Goal: Task Accomplishment & Management: Manage account settings

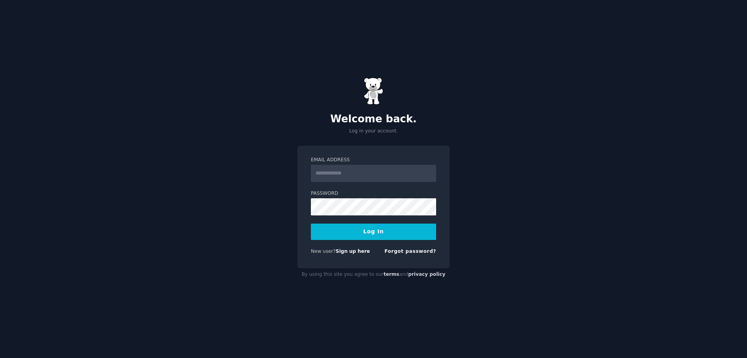
click at [365, 170] on input "Email Address" at bounding box center [373, 173] width 125 height 17
type input "**********"
click at [378, 228] on button "Log In" at bounding box center [373, 231] width 125 height 16
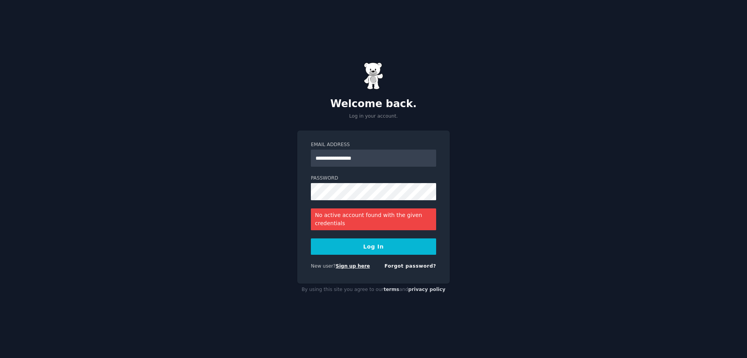
click at [350, 267] on link "Sign up here" at bounding box center [353, 265] width 34 height 5
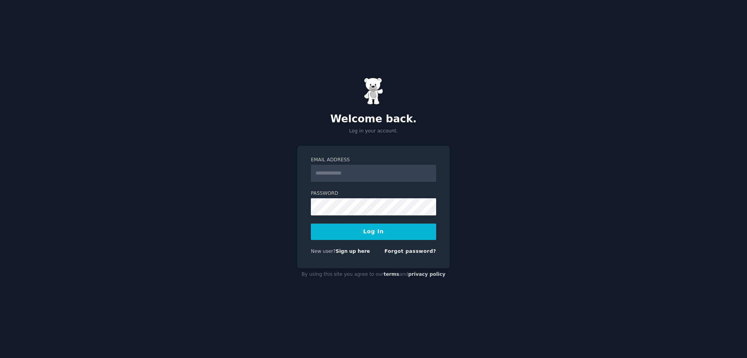
click at [364, 175] on input "Email Address" at bounding box center [373, 173] width 125 height 17
click at [349, 252] on link "Sign up here" at bounding box center [353, 250] width 34 height 5
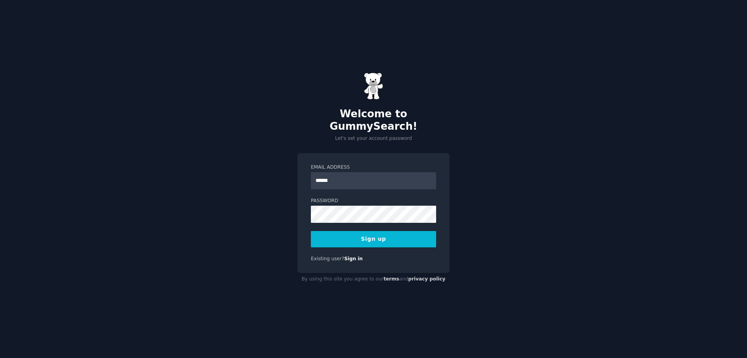
type input "**********"
click at [279, 186] on div "**********" at bounding box center [373, 179] width 747 height 358
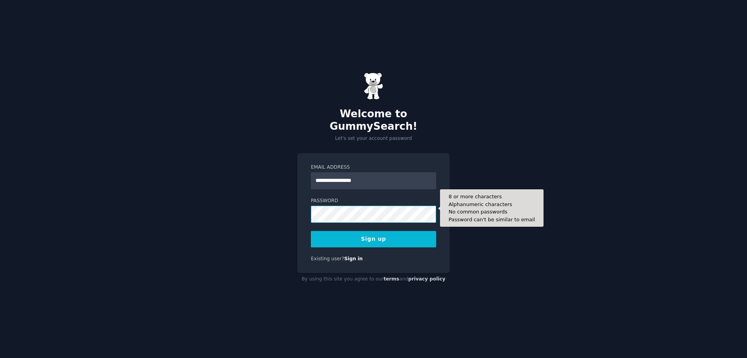
click at [311, 231] on button "Sign up" at bounding box center [373, 239] width 125 height 16
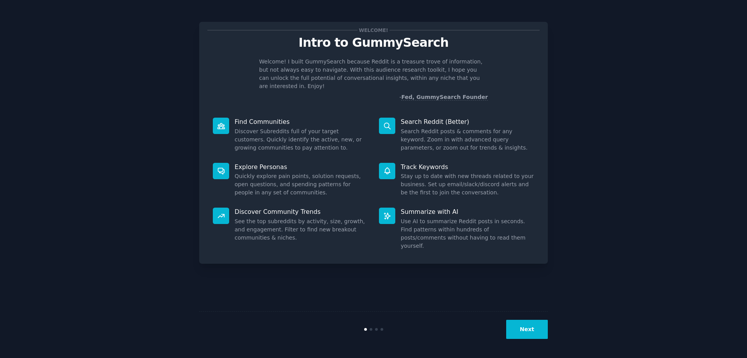
click at [523, 330] on button "Next" at bounding box center [527, 328] width 42 height 19
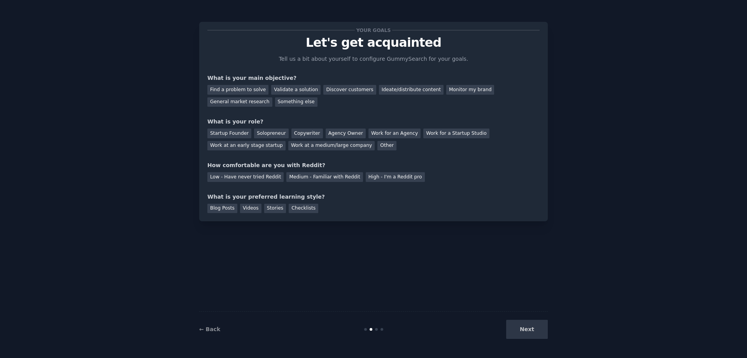
click at [523, 330] on div "Next" at bounding box center [489, 328] width 116 height 19
click at [538, 325] on div "Next" at bounding box center [489, 328] width 116 height 19
drag, startPoint x: 532, startPoint y: 326, endPoint x: 417, endPoint y: 327, distance: 114.8
click at [484, 328] on div "Next" at bounding box center [489, 328] width 116 height 19
click at [218, 327] on link "← Back" at bounding box center [209, 329] width 21 height 6
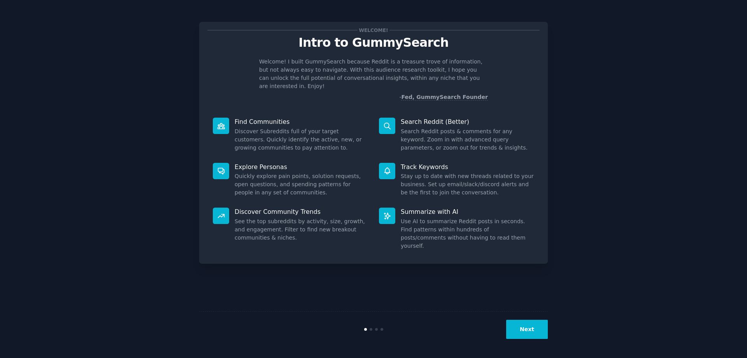
click at [531, 36] on p "Intro to GummySearch" at bounding box center [373, 43] width 332 height 14
drag, startPoint x: 528, startPoint y: 39, endPoint x: 417, endPoint y: 47, distance: 110.4
click at [528, 40] on p "Intro to GummySearch" at bounding box center [373, 43] width 332 height 14
drag, startPoint x: 518, startPoint y: 343, endPoint x: 521, endPoint y: 339, distance: 4.4
click at [519, 342] on div "Next" at bounding box center [373, 329] width 349 height 36
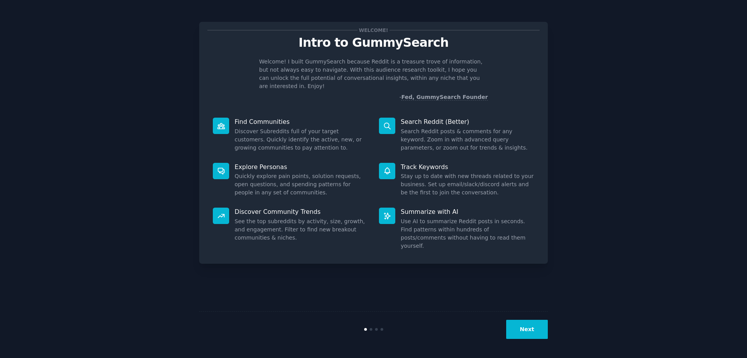
click at [522, 338] on button "Next" at bounding box center [527, 328] width 42 height 19
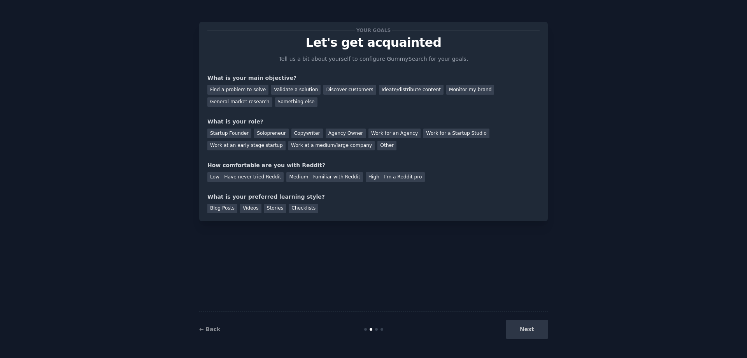
click at [523, 334] on div "Next" at bounding box center [489, 328] width 116 height 19
drag, startPoint x: 523, startPoint y: 333, endPoint x: 523, endPoint y: 313, distance: 20.2
click at [523, 333] on div "Next" at bounding box center [489, 328] width 116 height 19
click at [217, 325] on div "← Back" at bounding box center [257, 329] width 116 height 8
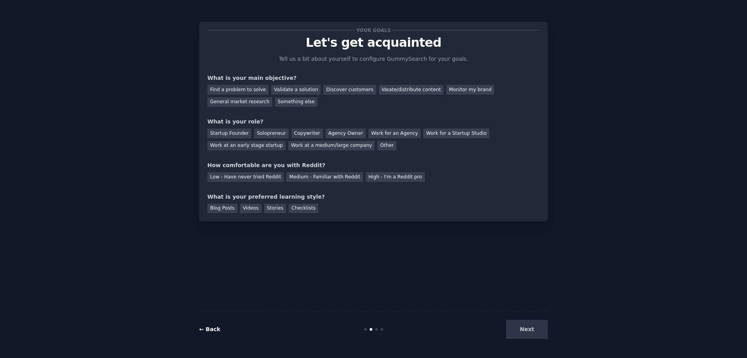
click at [212, 328] on link "← Back" at bounding box center [209, 329] width 21 height 6
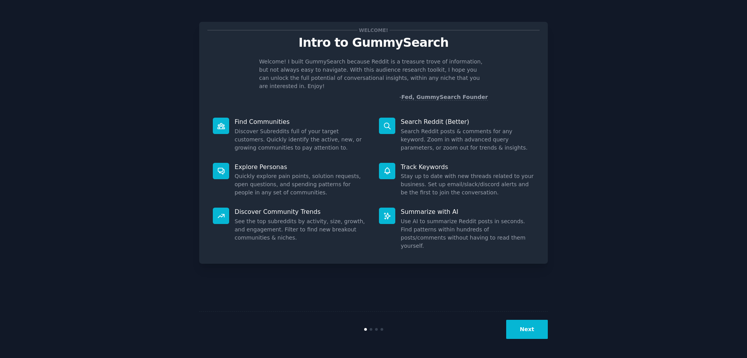
click at [473, 144] on dd "Search Reddit posts & comments for any keyword. Zoom in with advanced query par…" at bounding box center [467, 139] width 133 height 25
click at [526, 327] on button "Next" at bounding box center [527, 328] width 42 height 19
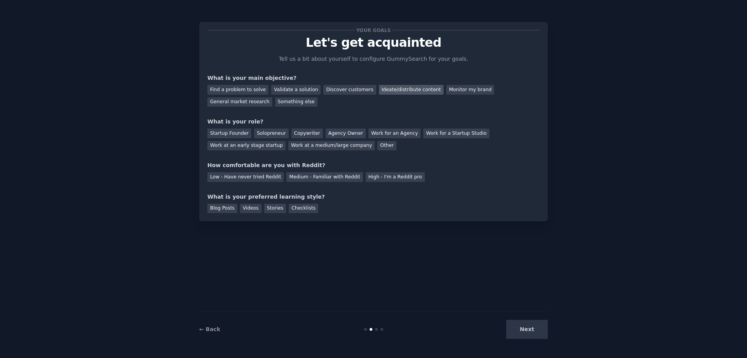
click at [403, 91] on div "Ideate/distribute content" at bounding box center [411, 90] width 65 height 10
click at [511, 327] on div "Next" at bounding box center [489, 328] width 116 height 19
click at [341, 171] on div "Low - Have never tried Reddit Medium - Familiar with Reddit High - I'm a Reddit…" at bounding box center [373, 175] width 332 height 12
click at [356, 172] on div "Medium - Familiar with Reddit" at bounding box center [324, 177] width 76 height 10
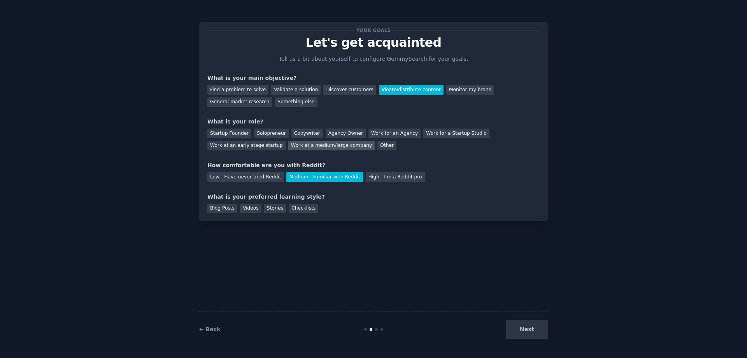
click at [349, 142] on div "Work at a medium/large company" at bounding box center [331, 146] width 86 height 10
click at [379, 138] on div "Startup Founder Solopreneur Copywriter Agency Owner Work for an Agency Work for…" at bounding box center [373, 138] width 332 height 25
click at [413, 128] on div "Work for an Agency" at bounding box center [394, 133] width 52 height 10
click at [442, 133] on div "Work for a Startup Studio" at bounding box center [456, 133] width 66 height 10
click at [396, 182] on div "Your goals Let's get acquainted Tell us a bit about yourself to configure Gummy…" at bounding box center [373, 121] width 332 height 183
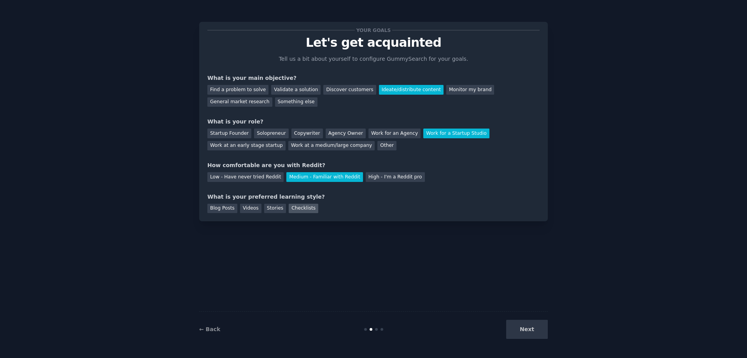
drag, startPoint x: 294, startPoint y: 208, endPoint x: 304, endPoint y: 209, distance: 9.8
click at [295, 209] on div "Checklists" at bounding box center [304, 208] width 30 height 10
click at [531, 332] on button "Next" at bounding box center [527, 328] width 42 height 19
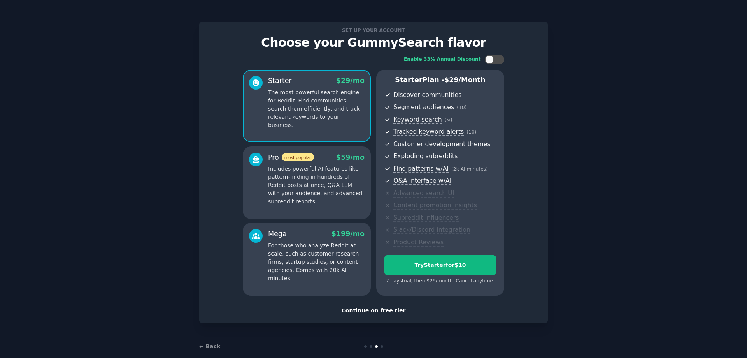
click at [374, 310] on div "Continue on free tier" at bounding box center [373, 310] width 332 height 8
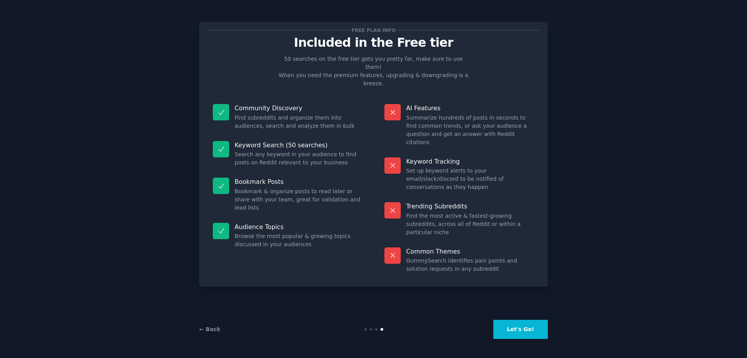
click at [521, 331] on button "Let's Go!" at bounding box center [520, 328] width 54 height 19
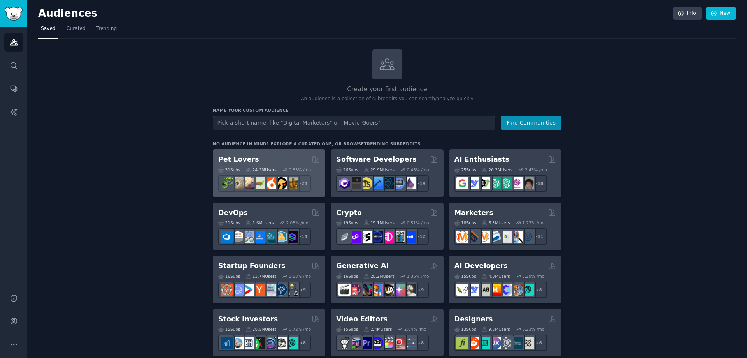
click at [300, 174] on div "31 Sub s 24.2M Users 0.83 % /mo r/DogBreeds101, r/Dogowners, r/DogTrainingTips,…" at bounding box center [269, 177] width 102 height 27
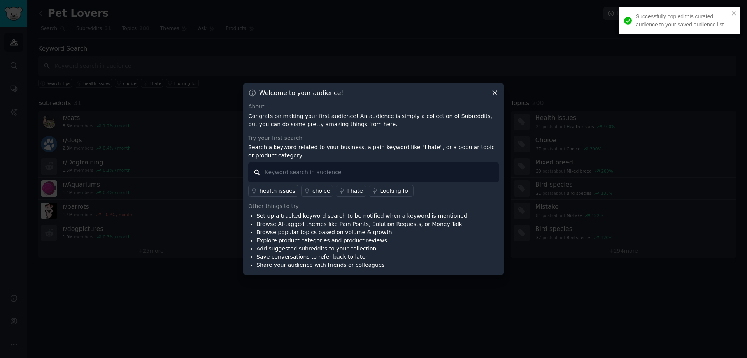
click at [364, 168] on input "text" at bounding box center [373, 172] width 251 height 20
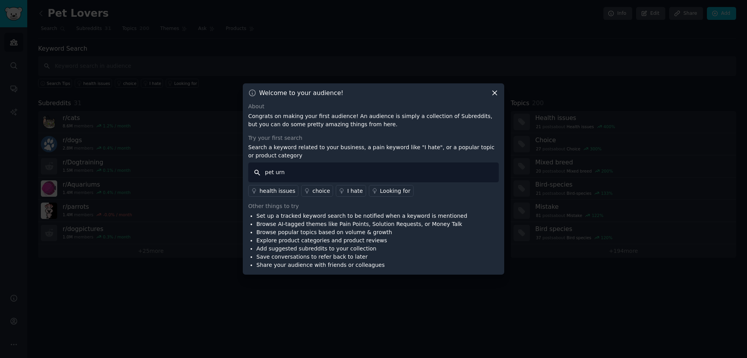
type input "pet urns"
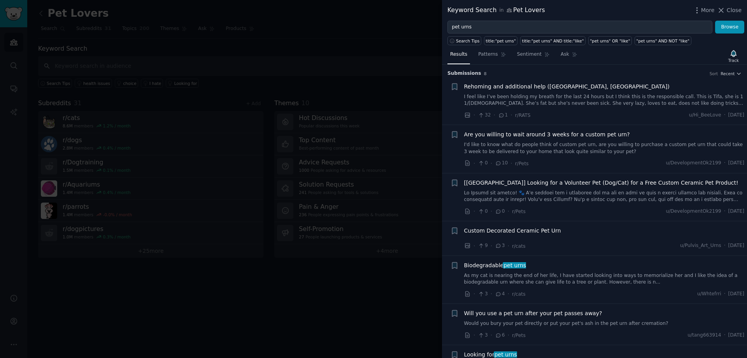
click at [378, 120] on div at bounding box center [373, 179] width 747 height 358
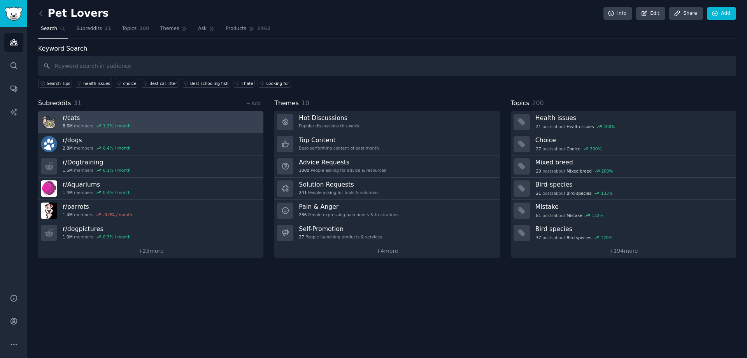
click at [162, 123] on link "r/ cats 8.6M members 1.2 % / month" at bounding box center [150, 122] width 225 height 22
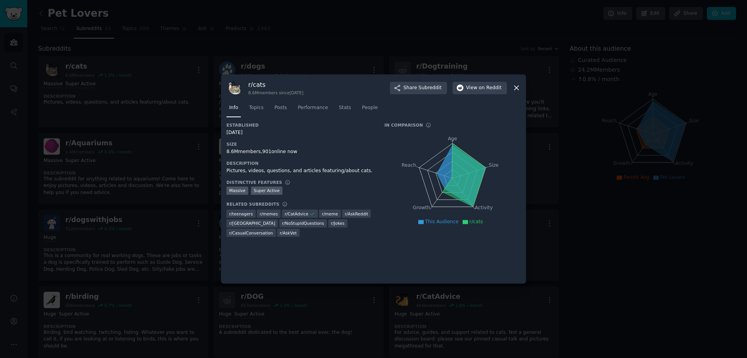
click at [515, 87] on icon at bounding box center [516, 88] width 4 height 4
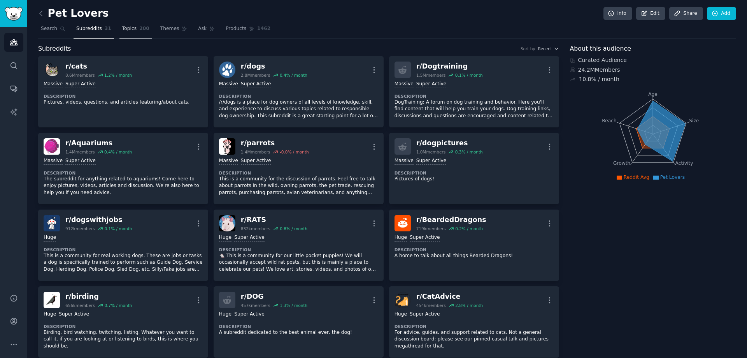
click at [130, 25] on span "Topics" at bounding box center [129, 28] width 14 height 7
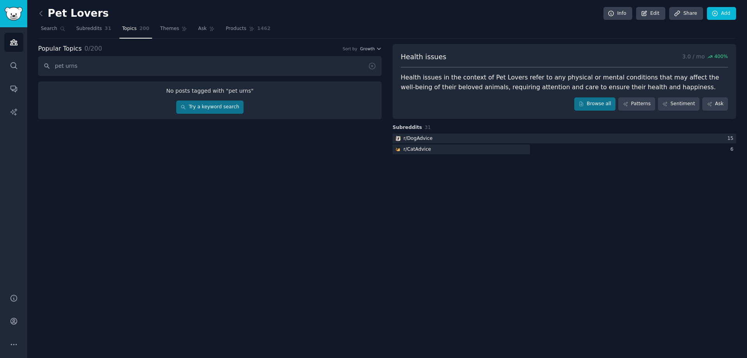
type input "pet urns"
click at [165, 30] on span "Themes" at bounding box center [169, 28] width 19 height 7
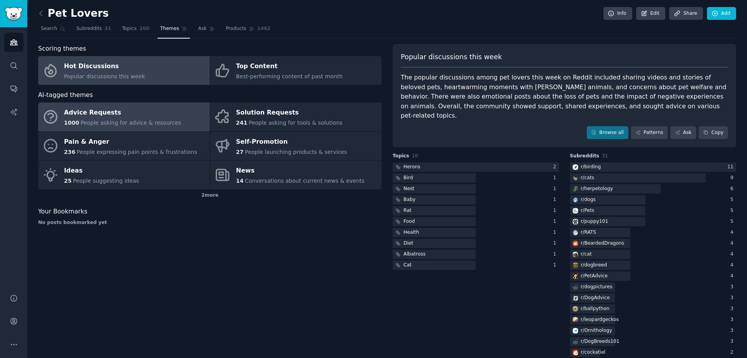
click at [158, 113] on div "Advice Requests" at bounding box center [122, 113] width 117 height 12
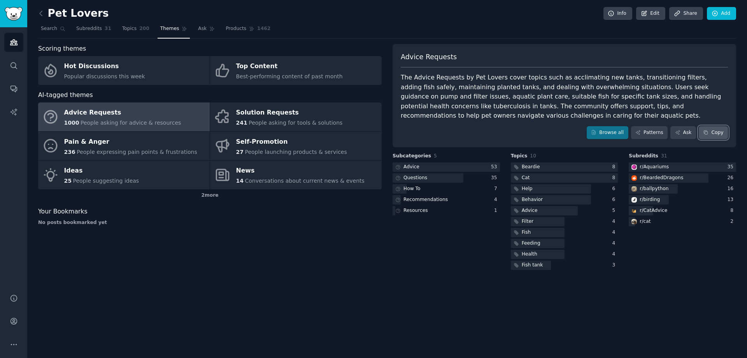
click at [715, 130] on button "Copy" at bounding box center [713, 132] width 29 height 13
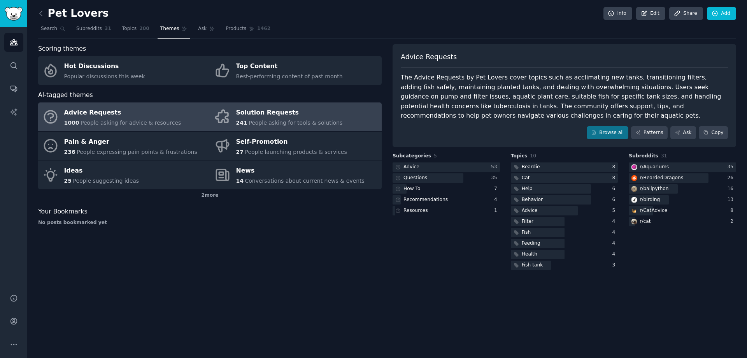
click at [278, 124] on span "People asking for tools & solutions" at bounding box center [296, 122] width 94 height 6
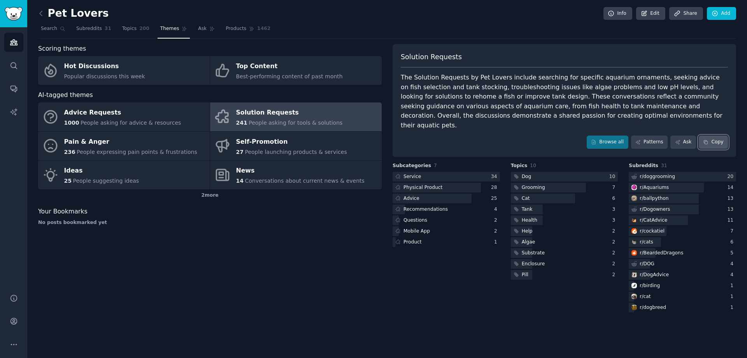
click at [719, 135] on button "Copy" at bounding box center [713, 141] width 29 height 13
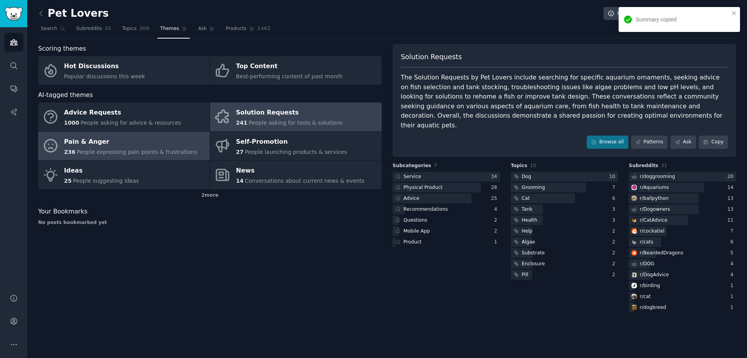
click at [160, 148] on div "236 People expressing pain points & frustrations" at bounding box center [130, 152] width 133 height 8
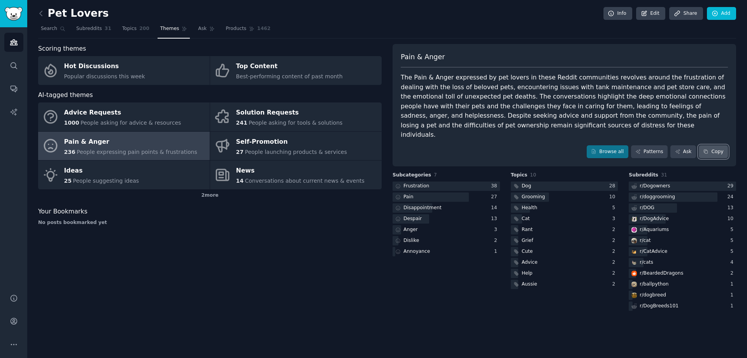
click at [716, 145] on button "Copy" at bounding box center [713, 151] width 29 height 13
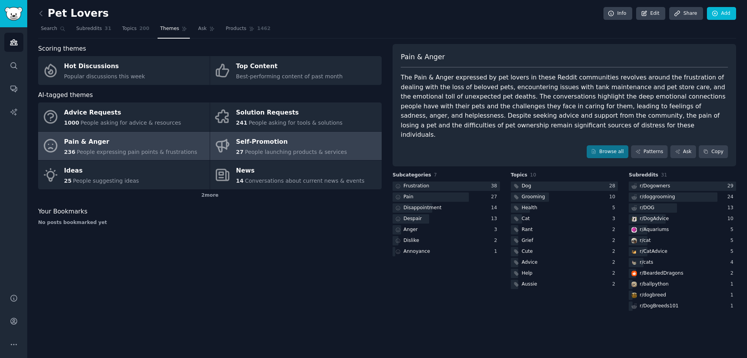
click at [344, 146] on link "Self-Promotion 27 People launching products & services" at bounding box center [296, 145] width 172 height 29
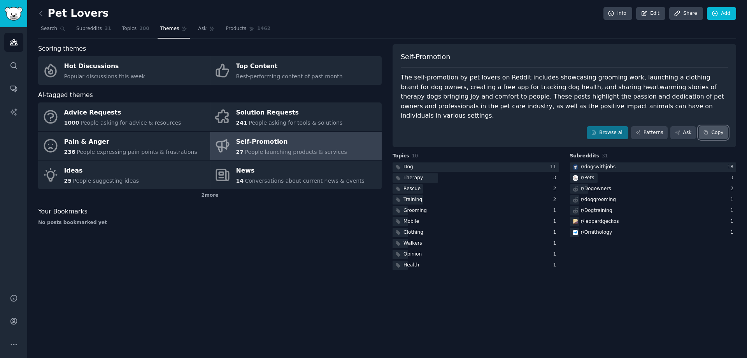
click at [707, 131] on icon at bounding box center [706, 133] width 4 height 4
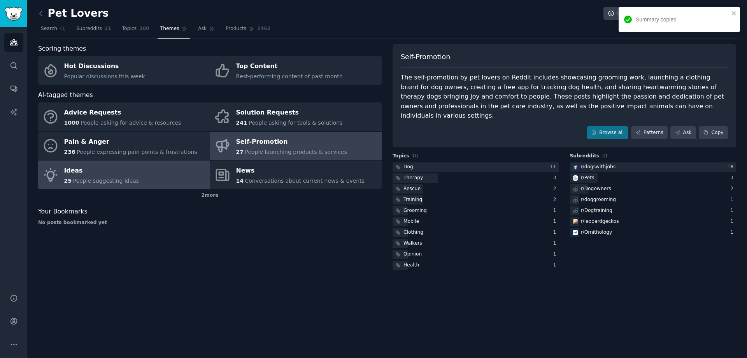
click at [147, 164] on link "Ideas 25 People suggesting ideas" at bounding box center [124, 174] width 172 height 29
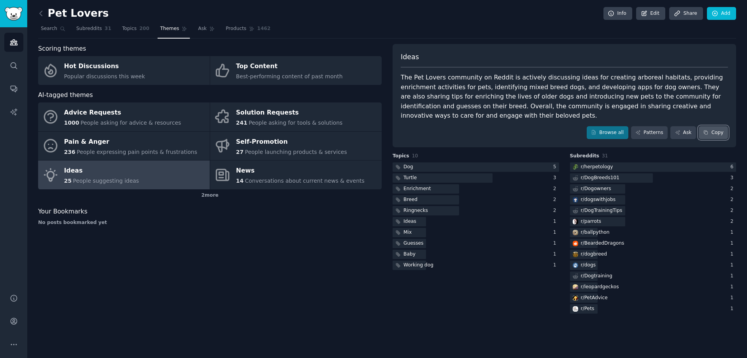
click at [712, 131] on button "Copy" at bounding box center [713, 132] width 29 height 13
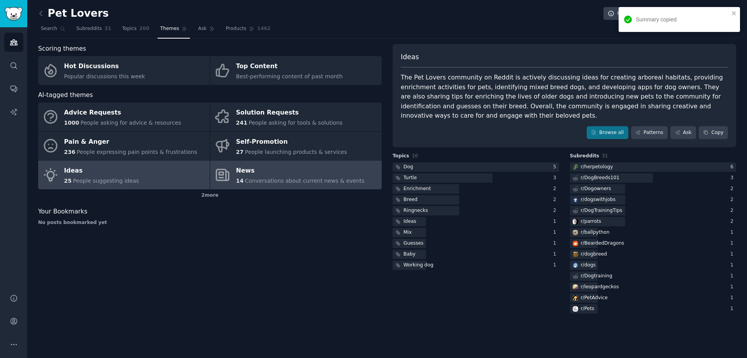
click at [265, 181] on span "Conversations about current news & events" at bounding box center [304, 180] width 119 height 6
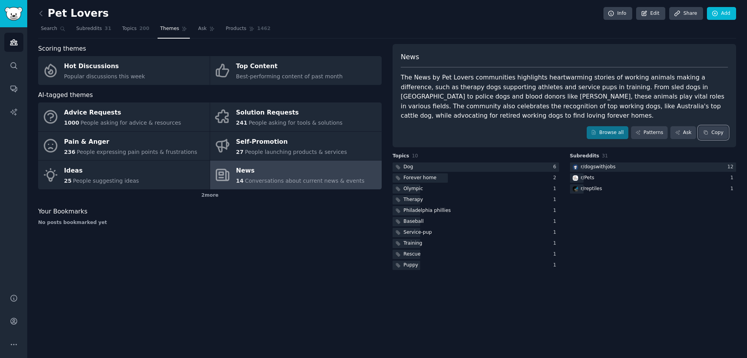
drag, startPoint x: 715, startPoint y: 133, endPoint x: 396, endPoint y: 12, distance: 341.7
click at [711, 131] on button "Copy" at bounding box center [713, 132] width 29 height 13
click at [199, 24] on link "Ask" at bounding box center [206, 31] width 22 height 16
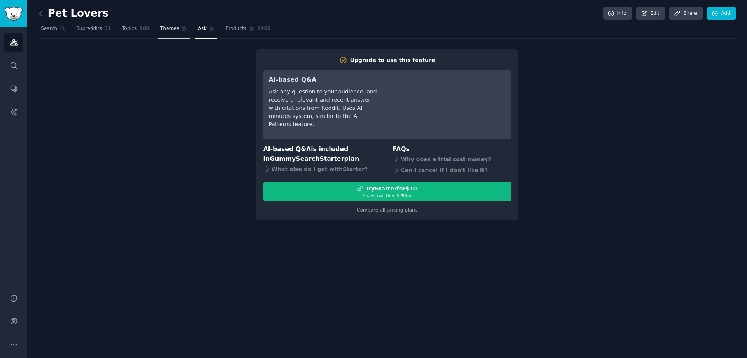
click at [175, 28] on link "Themes" at bounding box center [174, 31] width 33 height 16
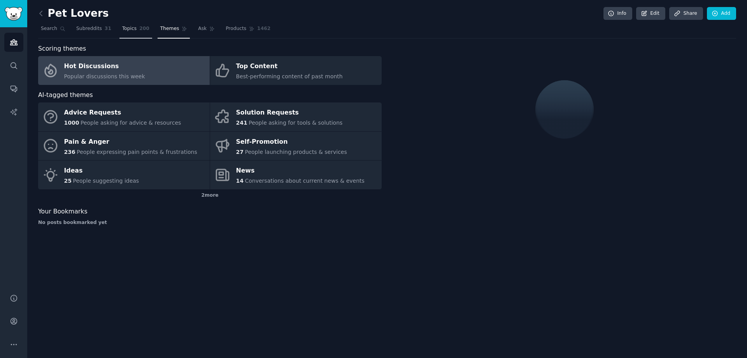
click at [139, 30] on span "200" at bounding box center [144, 28] width 10 height 7
click at [165, 29] on span "Themes" at bounding box center [169, 28] width 19 height 7
click at [139, 31] on span "200" at bounding box center [144, 28] width 10 height 7
click at [167, 31] on span "Themes" at bounding box center [169, 28] width 19 height 7
click at [127, 34] on link "Topics 200" at bounding box center [135, 31] width 33 height 16
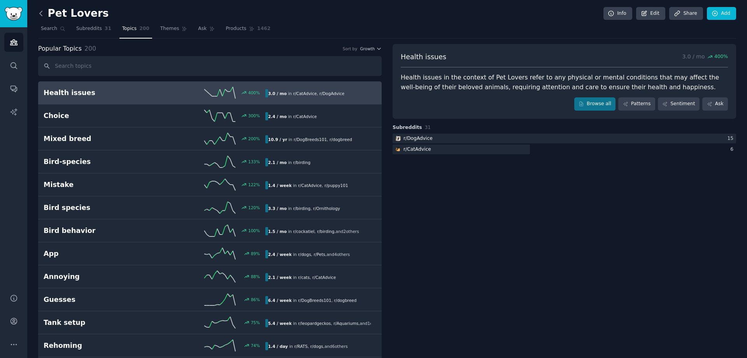
click at [40, 15] on icon at bounding box center [41, 13] width 8 height 8
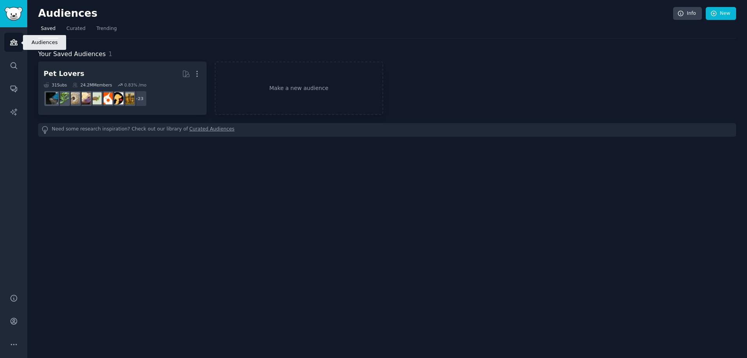
click at [21, 44] on link "Audiences" at bounding box center [13, 42] width 19 height 19
drag, startPoint x: 195, startPoint y: 71, endPoint x: 198, endPoint y: 59, distance: 12.2
click at [198, 59] on div "Your Saved Audiences 1 Pet Lovers More 31 Sub s 24.2M Members 0.83 % /mo r/leop…" at bounding box center [387, 92] width 698 height 87
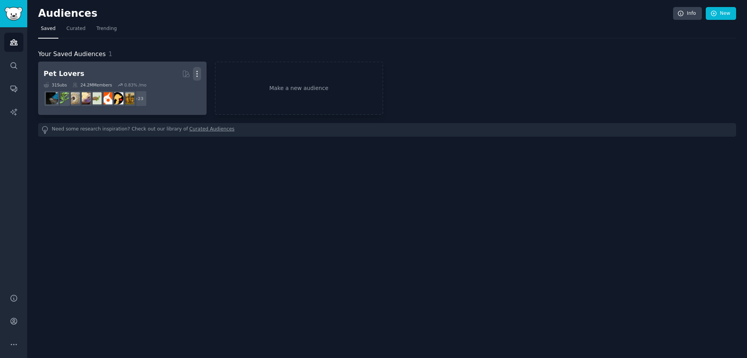
click at [195, 71] on icon "button" at bounding box center [197, 74] width 8 height 8
click at [183, 87] on p "Delete" at bounding box center [176, 90] width 18 height 8
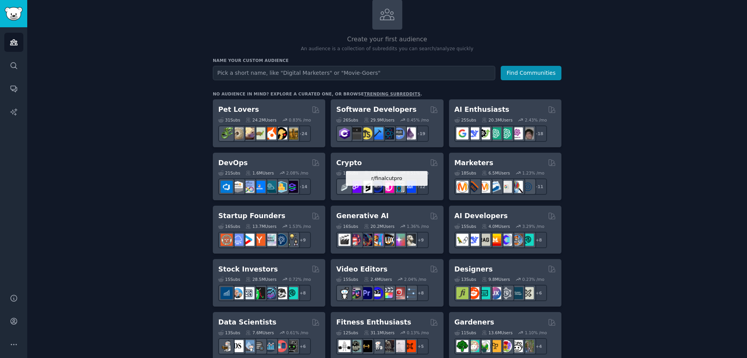
scroll to position [156, 0]
